Goal: Task Accomplishment & Management: Use online tool/utility

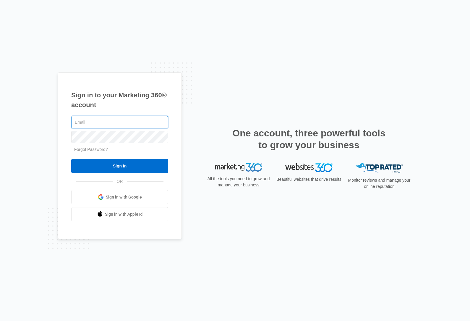
type input "[EMAIL_ADDRESS][DOMAIN_NAME]"
click at [120, 173] on input "Sign In" at bounding box center [119, 166] width 97 height 14
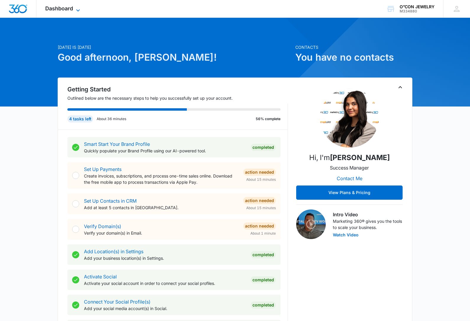
click at [78, 7] on icon at bounding box center [78, 10] width 7 height 7
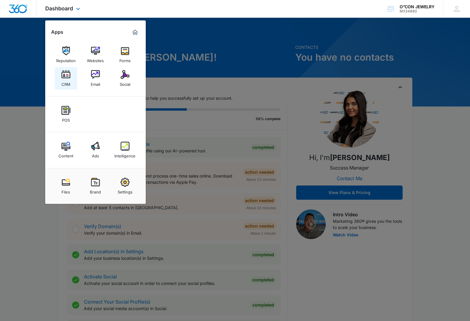
click at [68, 79] on img at bounding box center [66, 74] width 9 height 9
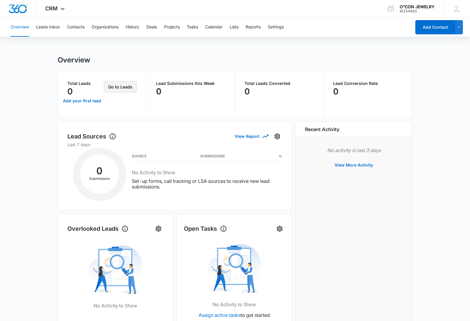
click at [132, 88] on button "Go to Leads" at bounding box center [120, 86] width 33 height 11
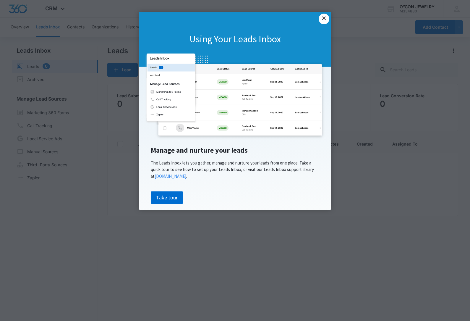
click at [322, 22] on link "×" at bounding box center [324, 19] width 11 height 11
